Goal: Navigation & Orientation: Find specific page/section

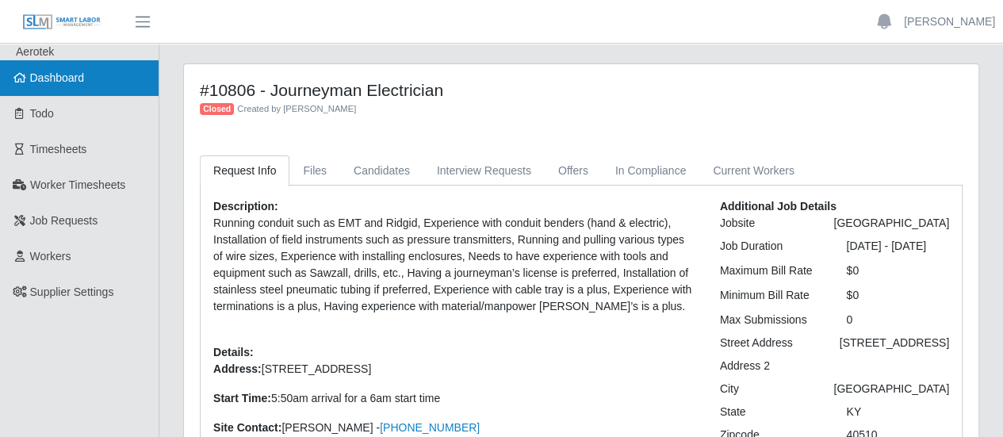
click at [62, 77] on span "Dashboard" at bounding box center [57, 77] width 55 height 13
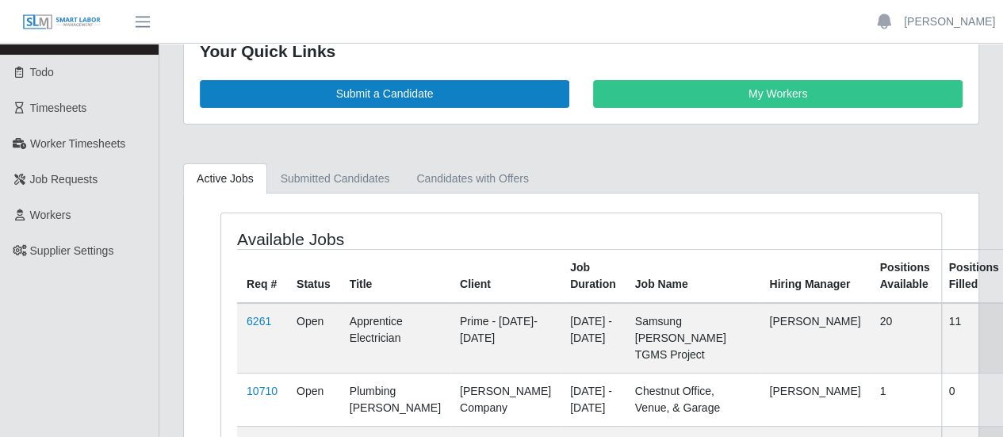
scroll to position [6, 0]
